Goal: Information Seeking & Learning: Learn about a topic

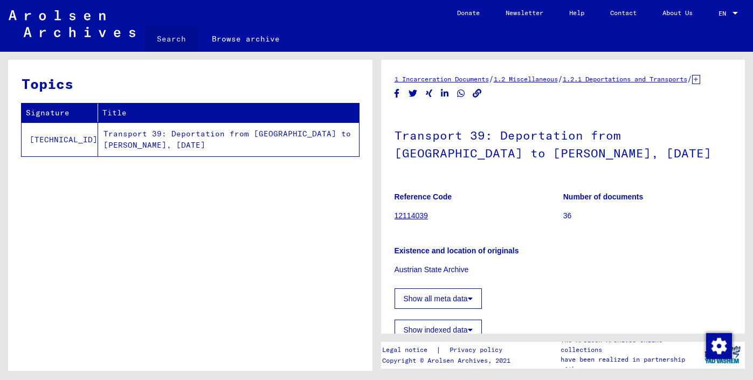
click at [168, 36] on link "Search" at bounding box center [171, 39] width 55 height 26
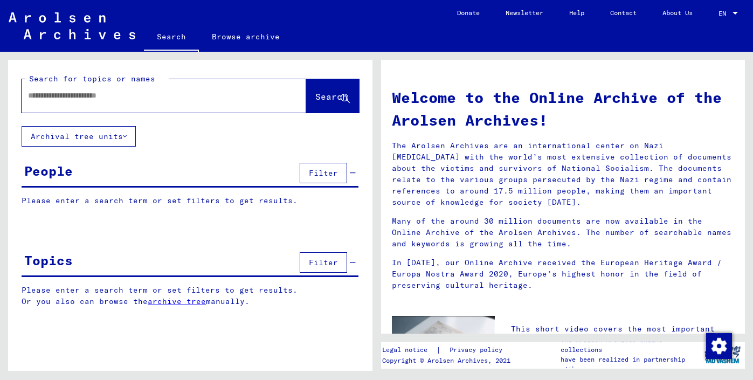
click at [104, 94] on input "text" at bounding box center [151, 95] width 246 height 11
type input "*"
type input "**********"
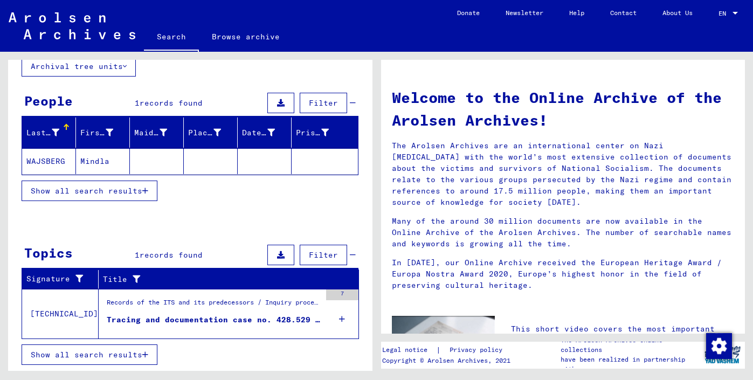
click at [273, 321] on div "Tracing and documentation case no. 428.529 for [PERSON_NAME] born [DEMOGRAPHIC_…" at bounding box center [214, 319] width 214 height 11
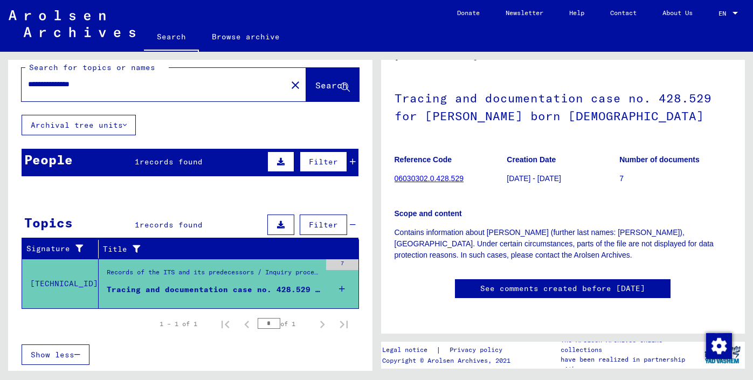
scroll to position [99, 0]
click at [431, 174] on link "06030302.0.428.529" at bounding box center [428, 178] width 69 height 9
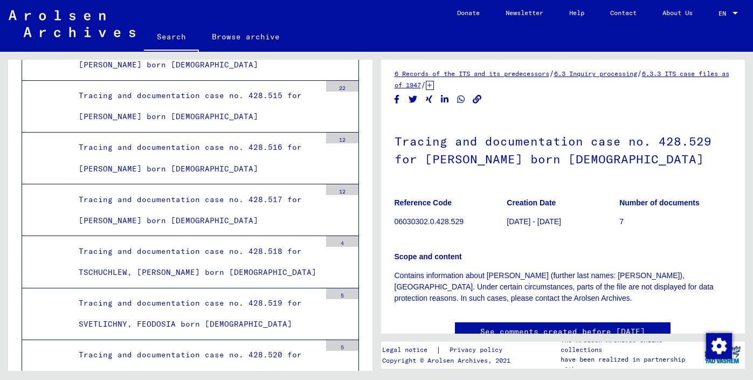
scroll to position [17078, 0]
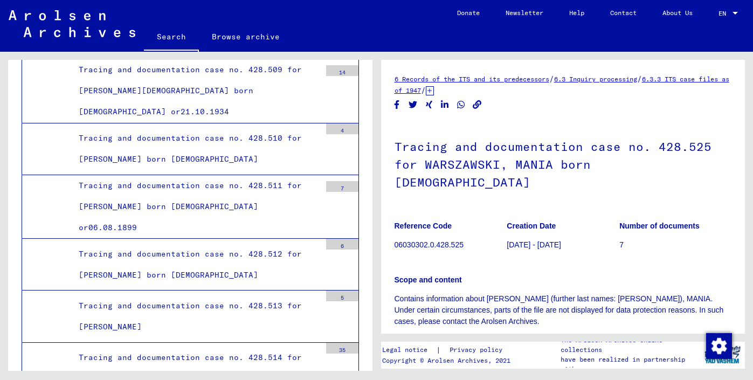
scroll to position [16603, 0]
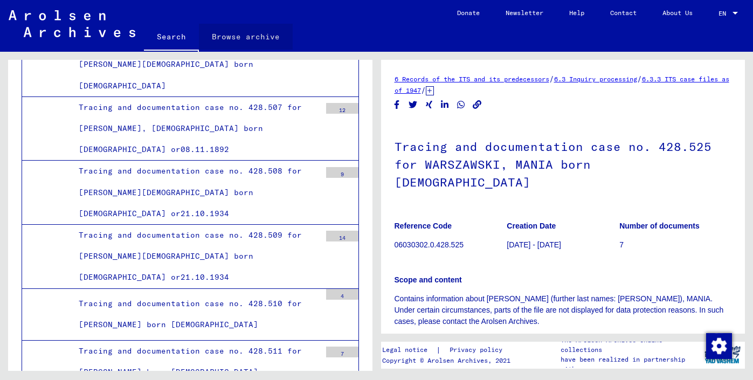
click at [256, 36] on link "Browse archive" at bounding box center [246, 37] width 94 height 26
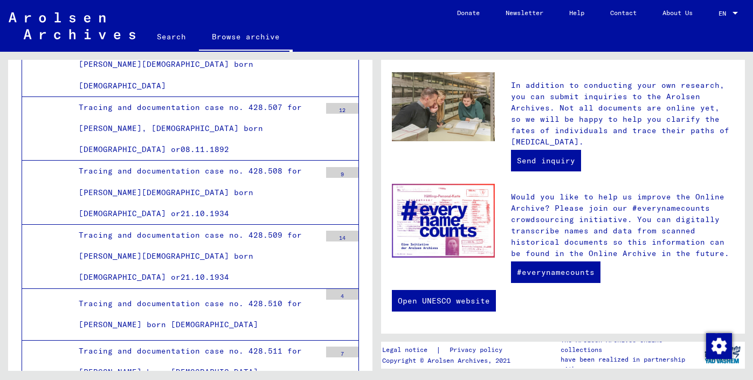
scroll to position [428, 0]
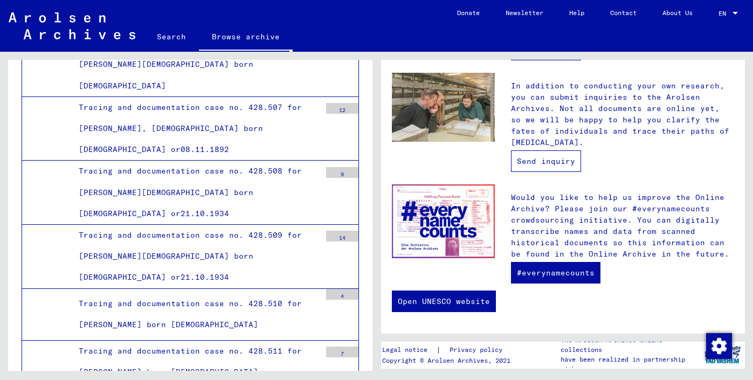
click at [531, 162] on link "Send inquiry" at bounding box center [546, 161] width 70 height 22
